Goal: Task Accomplishment & Management: Complete application form

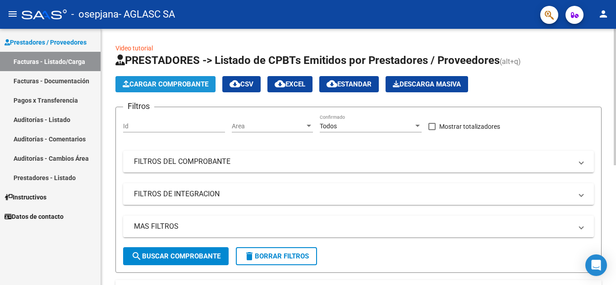
click at [169, 83] on span "Cargar Comprobante" at bounding box center [166, 84] width 86 height 8
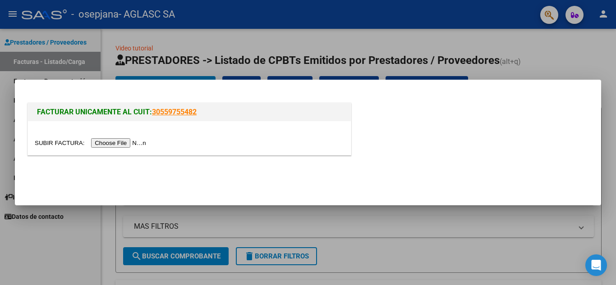
click at [138, 144] on input "file" at bounding box center [92, 142] width 114 height 9
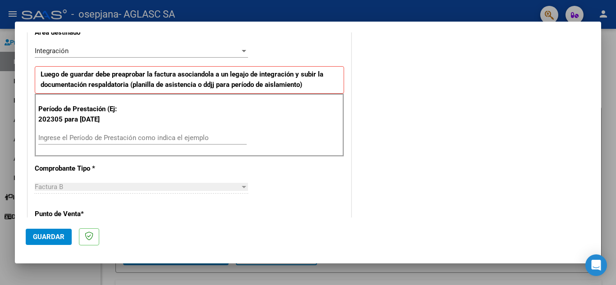
scroll to position [199, 0]
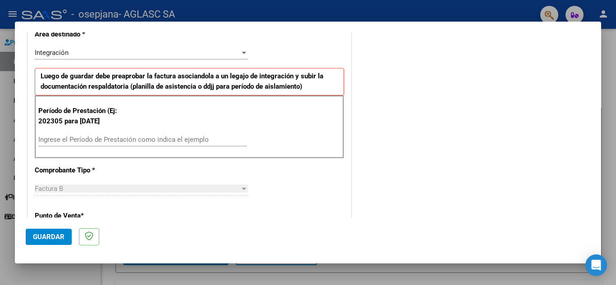
click at [158, 134] on div "Ingrese el Período de Prestación como indica el ejemplo" at bounding box center [142, 140] width 208 height 14
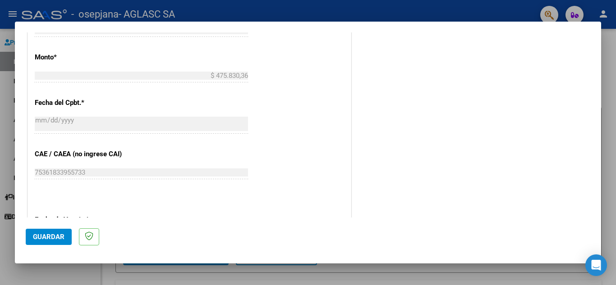
scroll to position [555, 0]
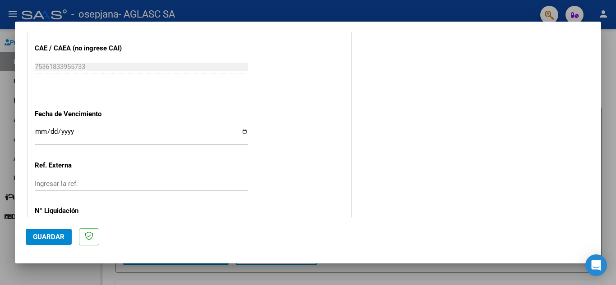
type input "202508"
click at [243, 133] on input "Ingresar la fecha" at bounding box center [141, 135] width 213 height 14
type input "[DATE]"
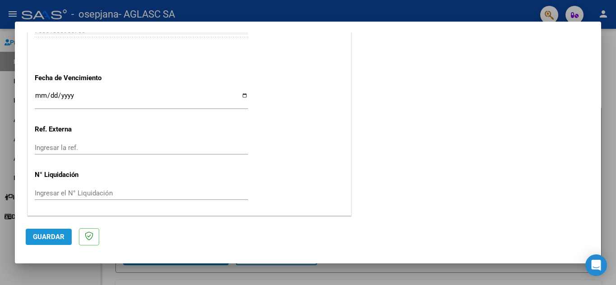
click at [42, 241] on span "Guardar" at bounding box center [49, 237] width 32 height 8
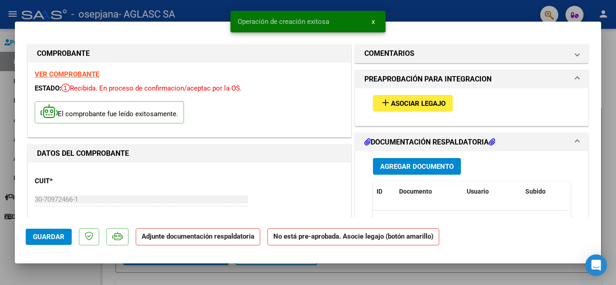
click at [418, 107] on span "Asociar Legajo" at bounding box center [418, 104] width 55 height 8
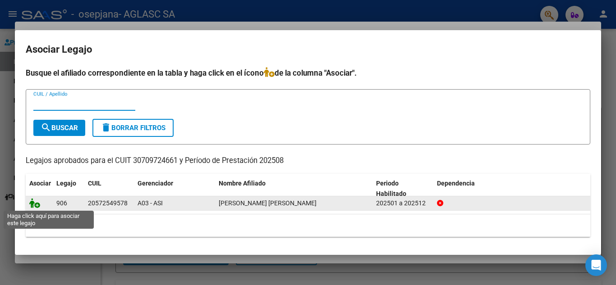
click at [36, 206] on icon at bounding box center [34, 203] width 11 height 10
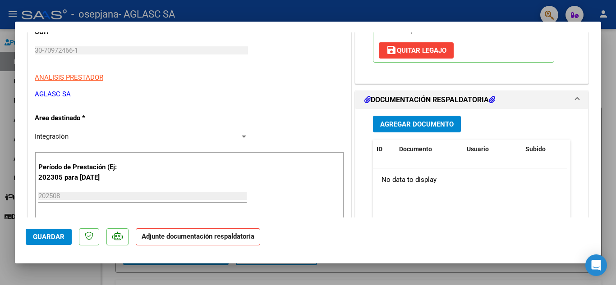
scroll to position [153, 0]
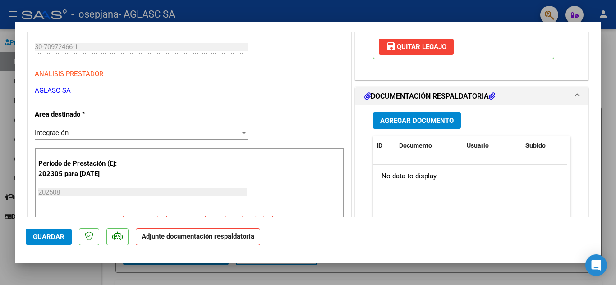
click at [418, 128] on button "Agregar Documento" at bounding box center [417, 120] width 88 height 17
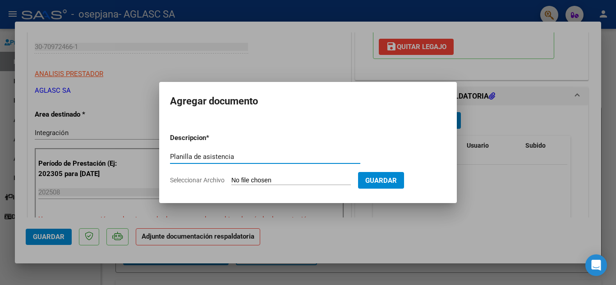
type input "Planilla de asistencia"
click at [221, 182] on span "Seleccionar Archivo" at bounding box center [197, 180] width 55 height 7
click at [231, 182] on input "Seleccionar Archivo" at bounding box center [290, 181] width 119 height 9
type input "C:\fakepath\PLANILLA [PERSON_NAME] IE [DATE].pdf"
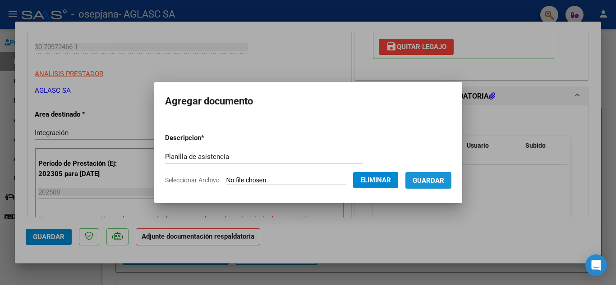
click at [444, 178] on span "Guardar" at bounding box center [429, 181] width 32 height 8
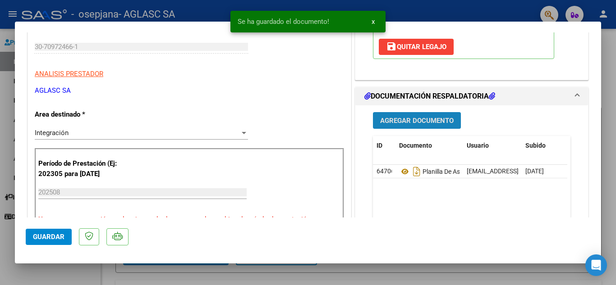
click at [427, 121] on span "Agregar Documento" at bounding box center [416, 121] width 73 height 8
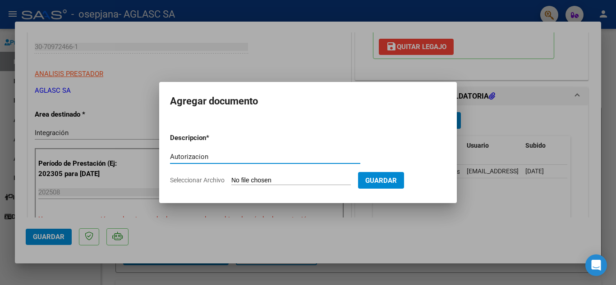
type input "Autorizacion"
click at [200, 179] on span "Seleccionar Archivo" at bounding box center [197, 180] width 55 height 7
click at [231, 179] on input "Seleccionar Archivo" at bounding box center [290, 181] width 119 height 9
type input "C:\fakepath\AUTORIZACION [PERSON_NAME] IE FEB [DATE].pdf"
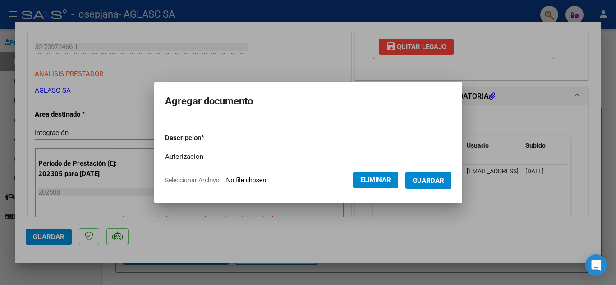
click at [438, 178] on span "Guardar" at bounding box center [429, 181] width 32 height 8
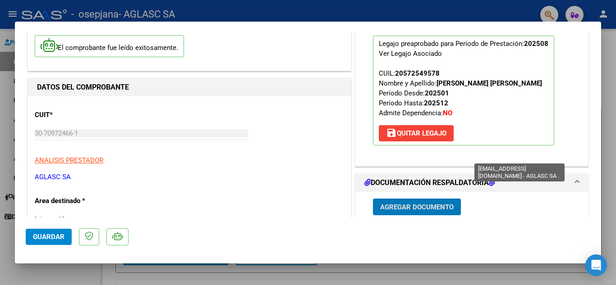
scroll to position [0, 0]
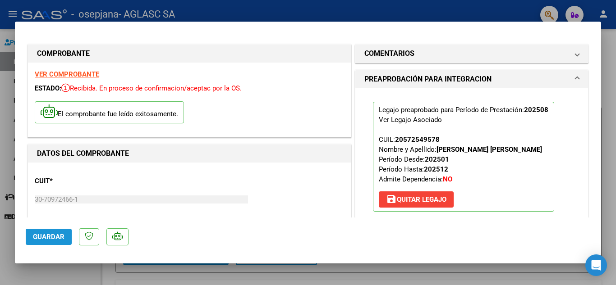
click at [50, 235] on span "Guardar" at bounding box center [49, 237] width 32 height 8
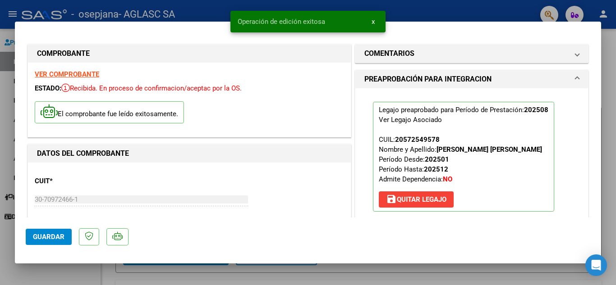
click at [76, 270] on div at bounding box center [308, 142] width 616 height 285
type input "$ 0,00"
